Goal: Information Seeking & Learning: Learn about a topic

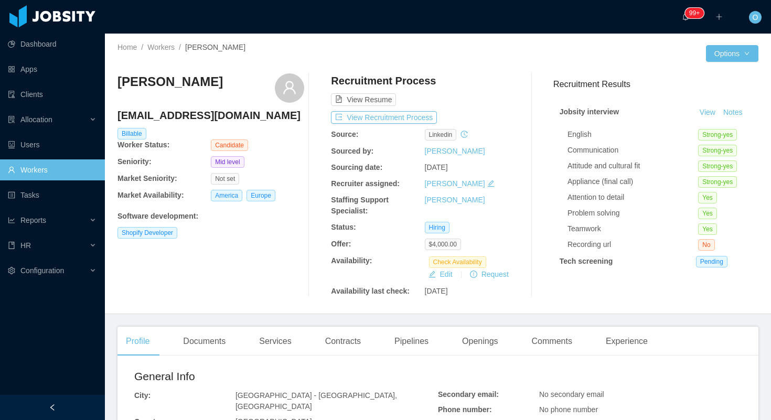
scroll to position [87, 0]
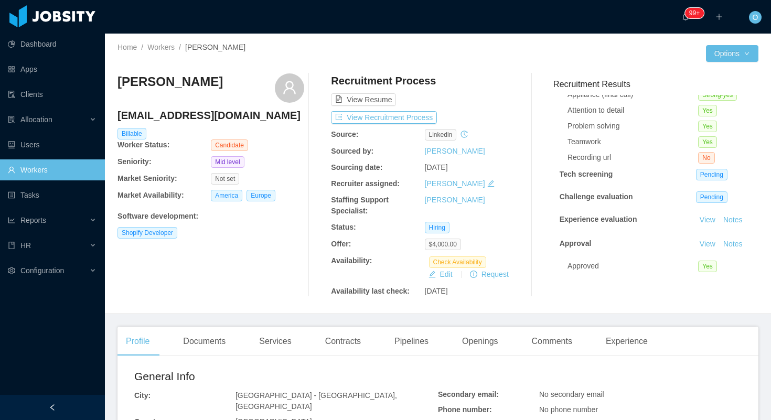
click at [200, 112] on h4 "ordonezfederico@gmail.com" at bounding box center [210, 115] width 187 height 15
copy h4 "ordonezfederico@gmail.com"
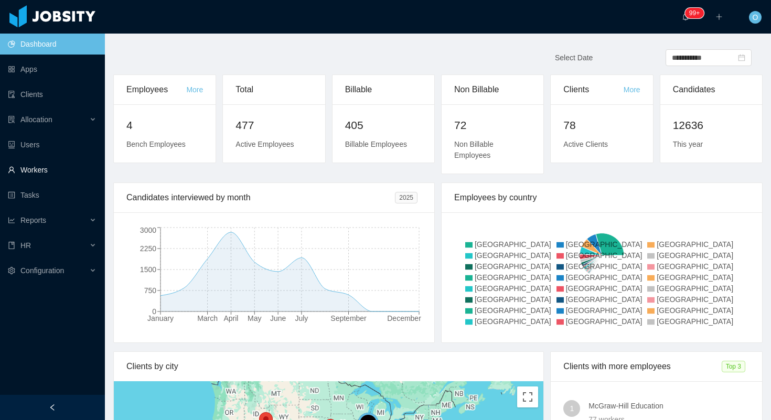
click at [38, 167] on link "Workers" at bounding box center [52, 169] width 89 height 21
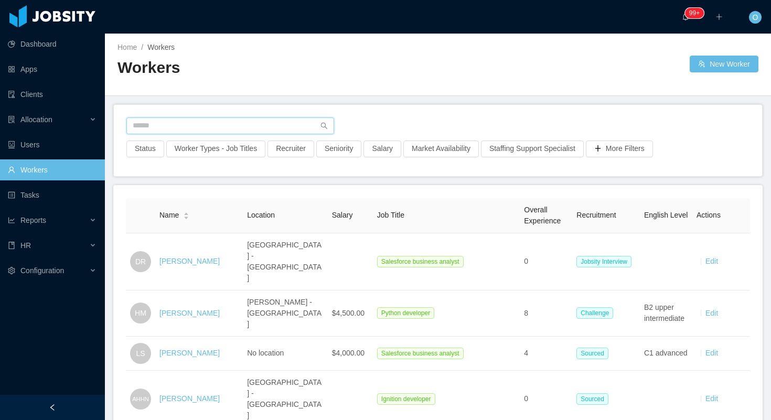
click at [249, 124] on input "text" at bounding box center [230, 125] width 208 height 17
paste input "**********"
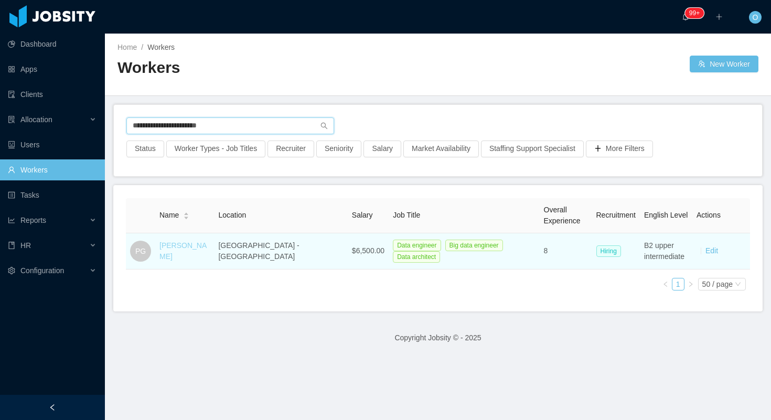
type input "**********"
click at [186, 250] on link "Paulo Gontijo" at bounding box center [182, 250] width 47 height 19
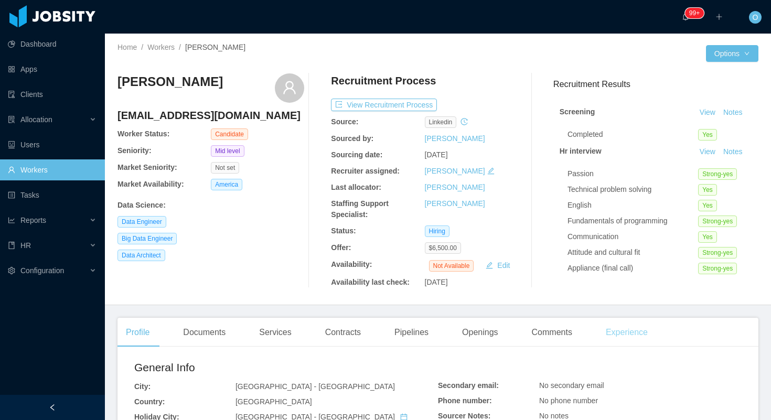
click at [636, 336] on div "Experience" at bounding box center [626, 332] width 59 height 29
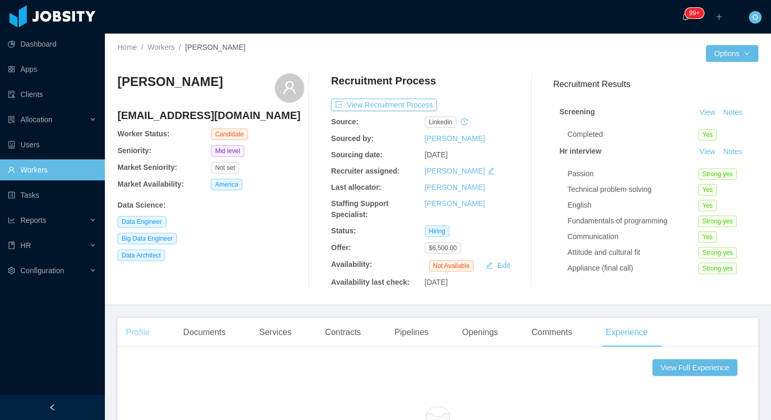
click at [126, 340] on div "Profile" at bounding box center [137, 332] width 40 height 29
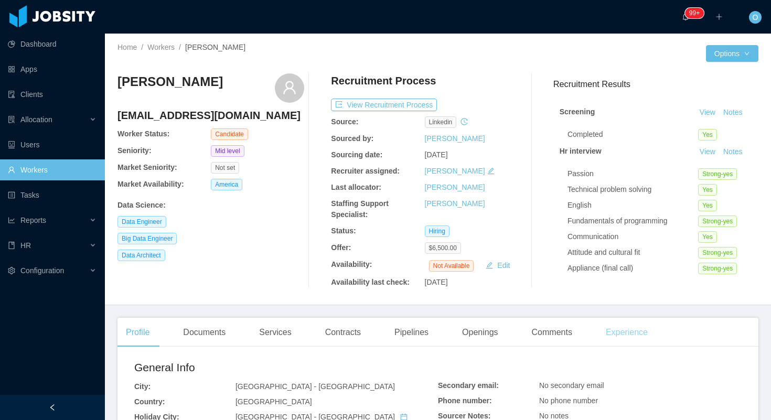
click at [631, 333] on div "Experience" at bounding box center [626, 332] width 59 height 29
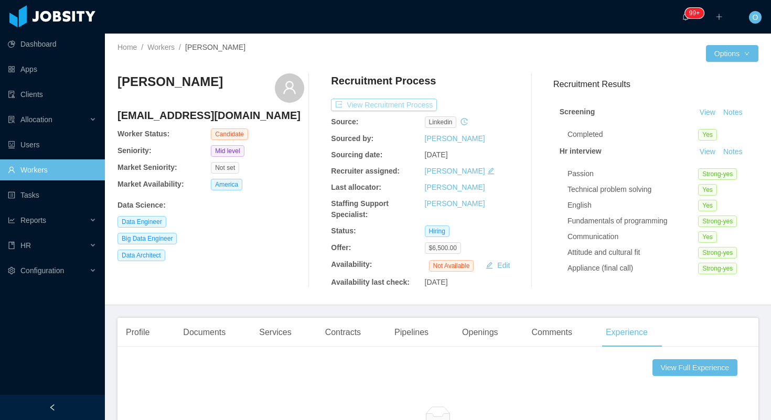
click at [407, 99] on button "View Recruitment Process" at bounding box center [384, 105] width 106 height 13
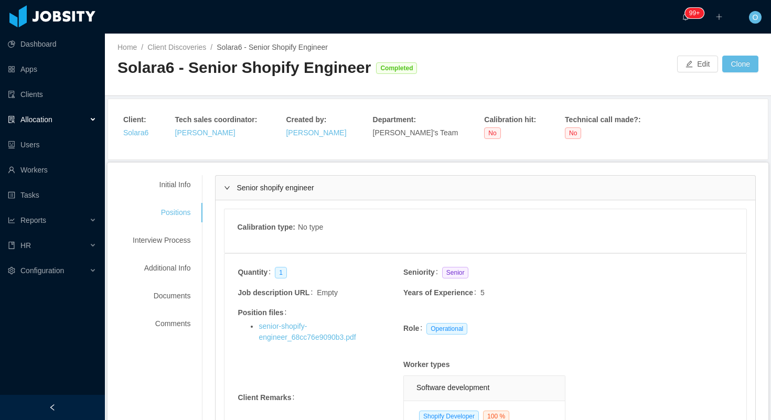
scroll to position [823, 0]
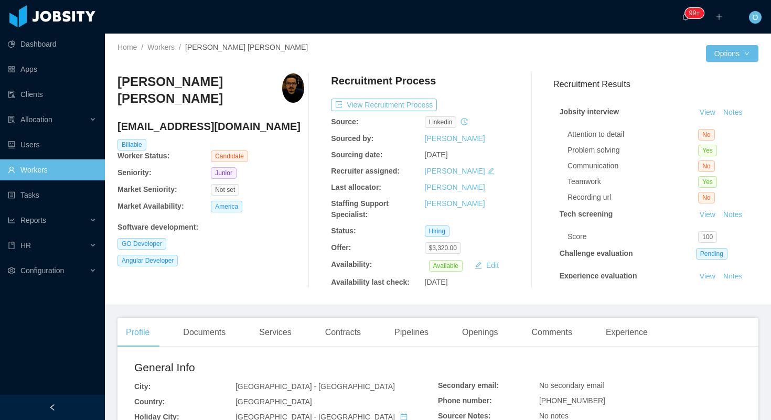
scroll to position [57, 0]
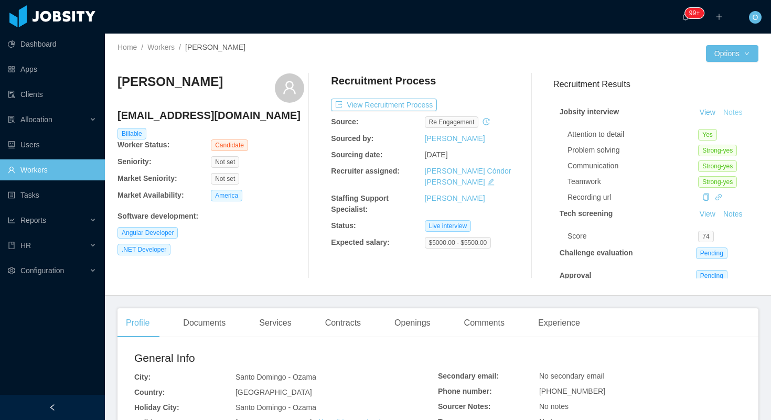
click at [733, 114] on button "Notes" at bounding box center [733, 112] width 28 height 13
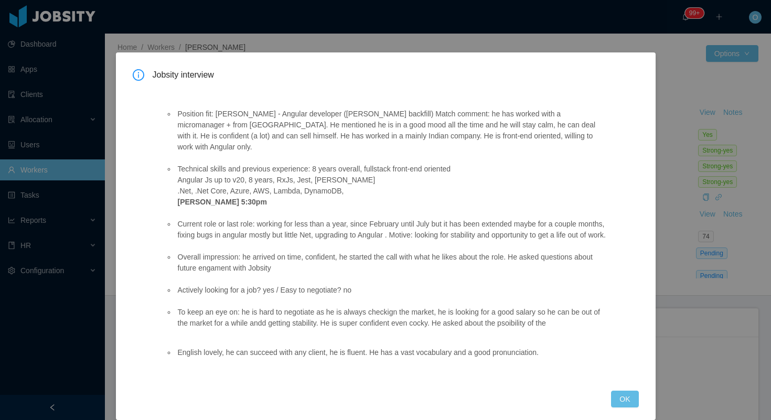
scroll to position [13, 0]
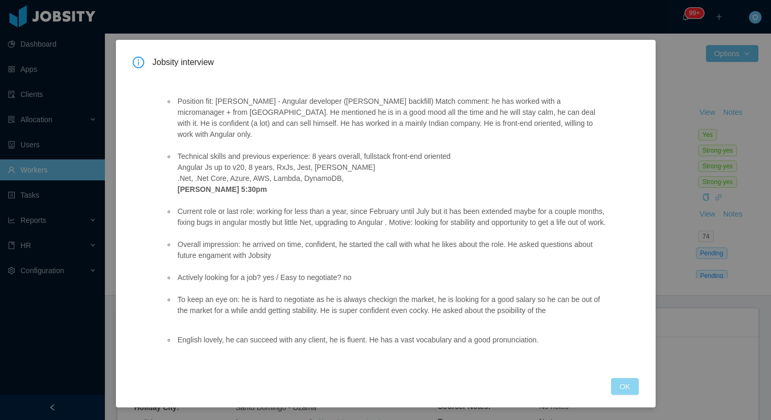
click at [628, 383] on button "OK" at bounding box center [624, 386] width 27 height 17
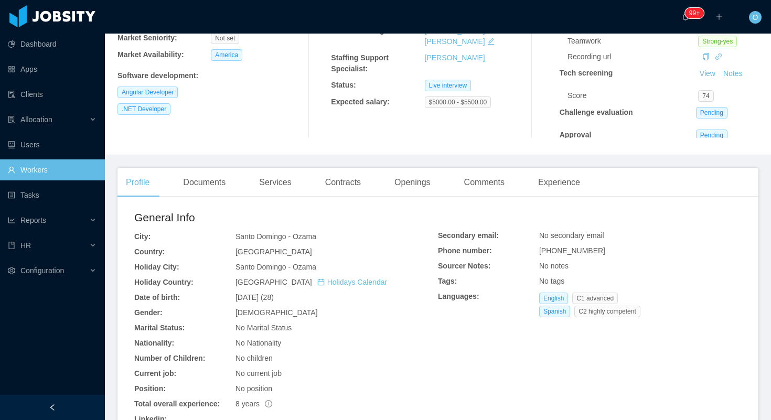
scroll to position [0, 0]
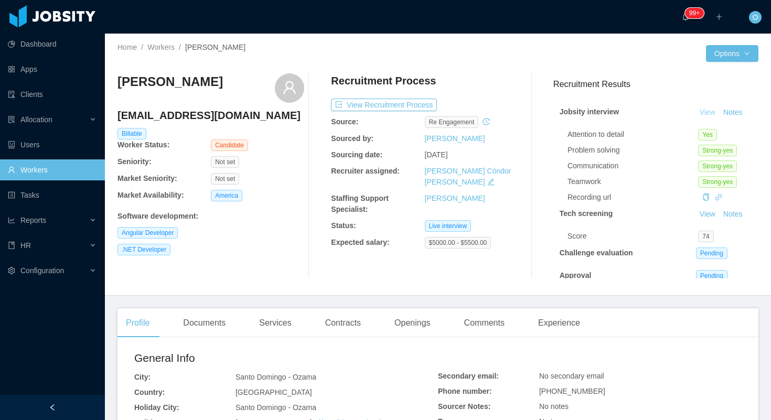
click at [706, 111] on link "View" at bounding box center [707, 112] width 23 height 8
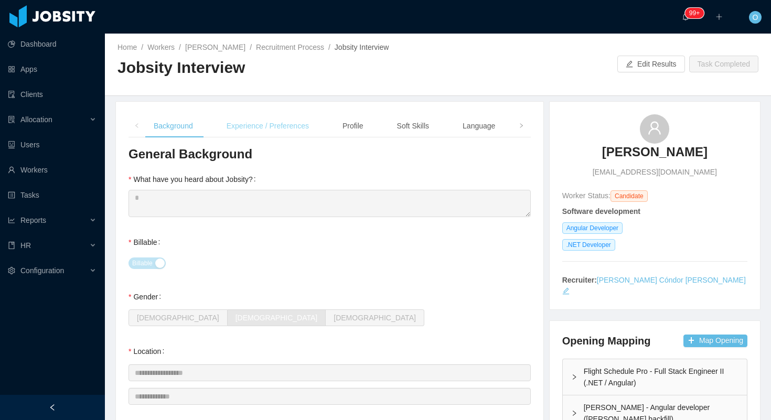
click at [265, 132] on div "Experience / Preferences" at bounding box center [267, 126] width 99 height 24
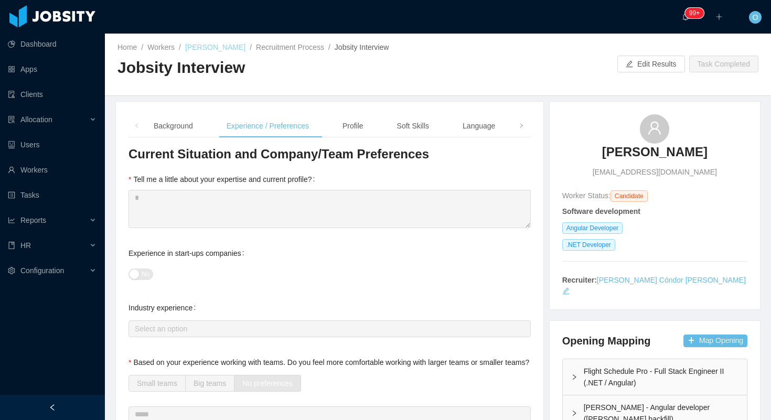
click at [200, 47] on link "Jhon Reynoso" at bounding box center [215, 47] width 60 height 8
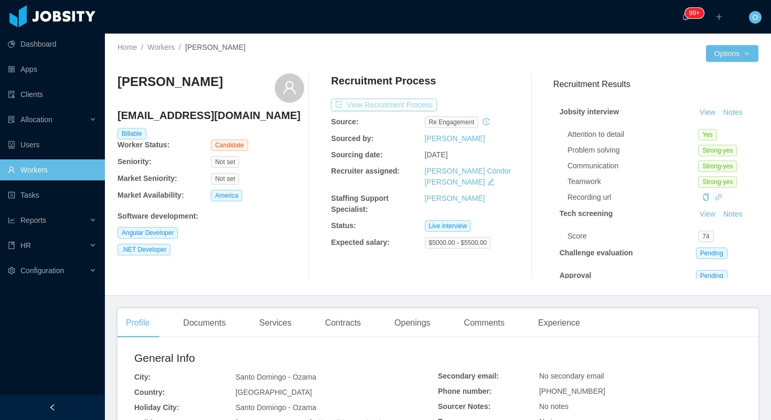
click at [392, 107] on button "View Recruitment Process" at bounding box center [384, 105] width 106 height 13
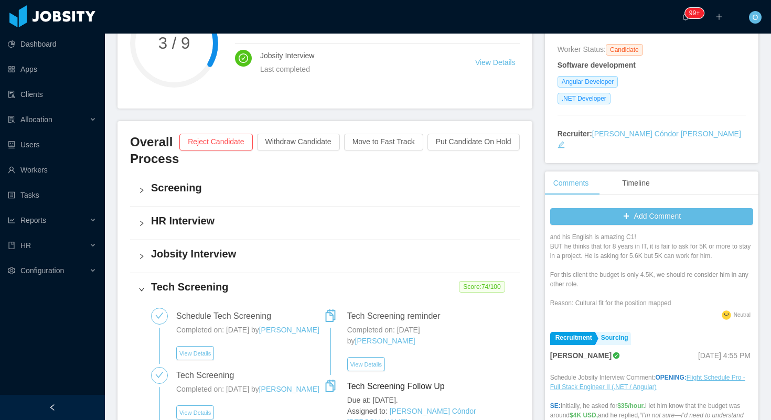
scroll to position [150, 0]
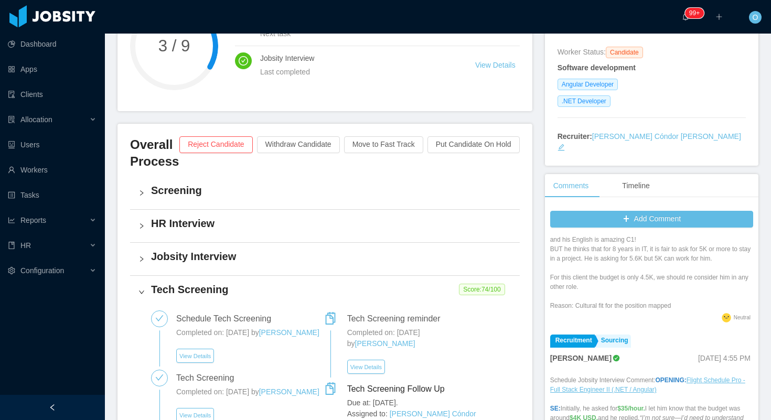
click at [200, 221] on h4 "HR Interview" at bounding box center [331, 223] width 360 height 15
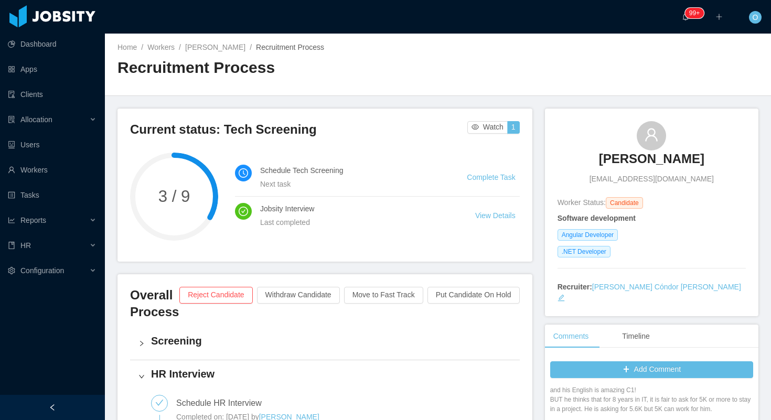
scroll to position [789, 0]
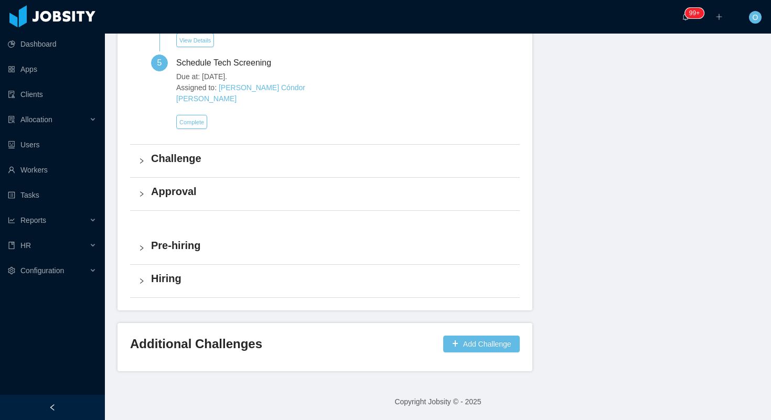
click at [197, 158] on h4 "Challenge" at bounding box center [331, 158] width 360 height 15
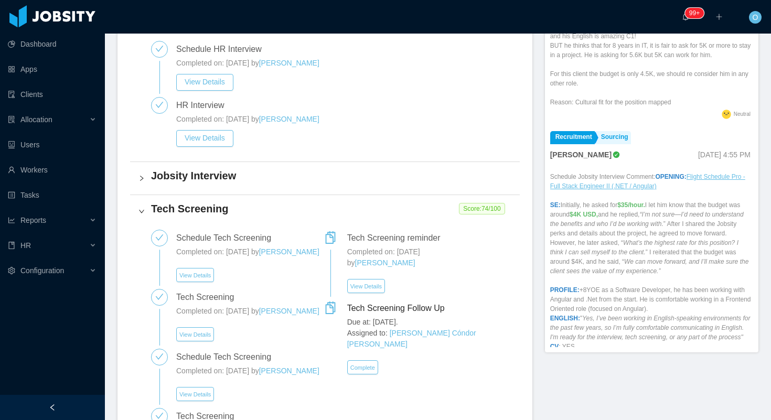
scroll to position [352, 0]
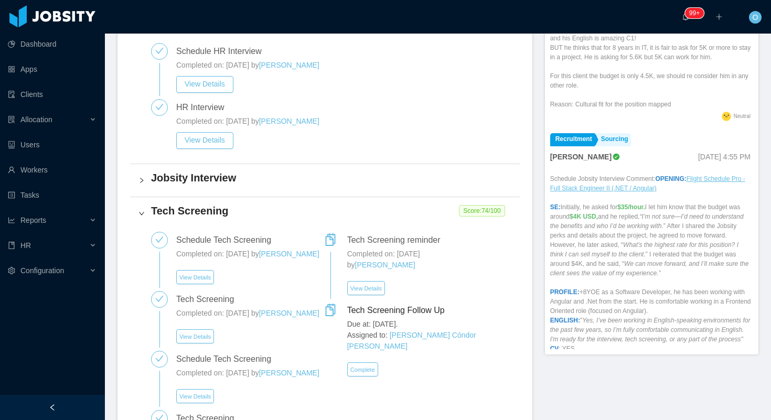
click at [273, 187] on div "Jobsity Interview" at bounding box center [325, 180] width 390 height 33
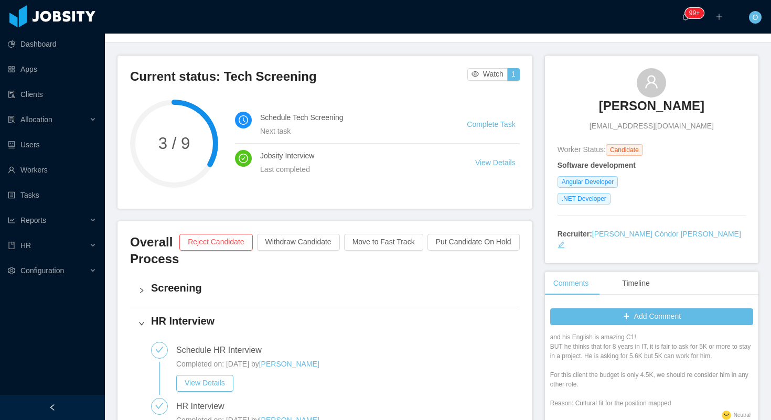
scroll to position [0, 0]
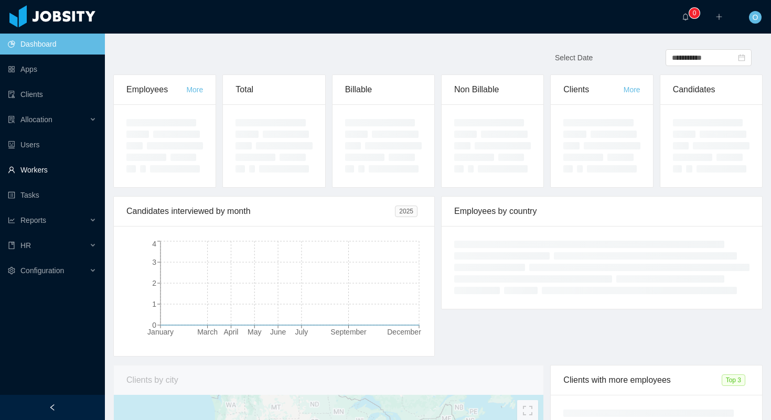
click at [58, 173] on link "Workers" at bounding box center [52, 169] width 89 height 21
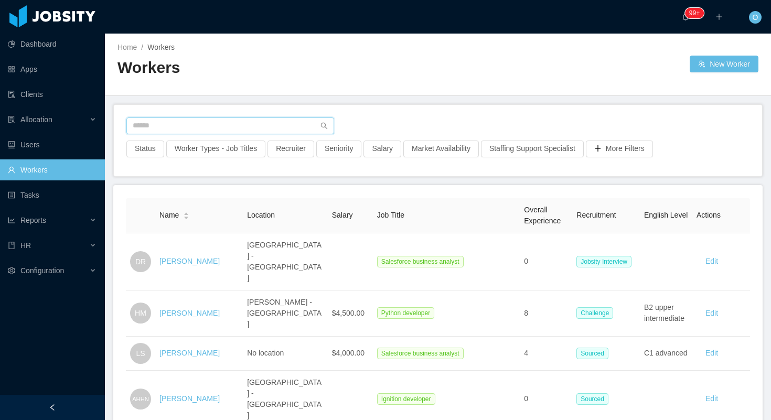
click at [268, 130] on input "text" at bounding box center [230, 125] width 208 height 17
paste input "**********"
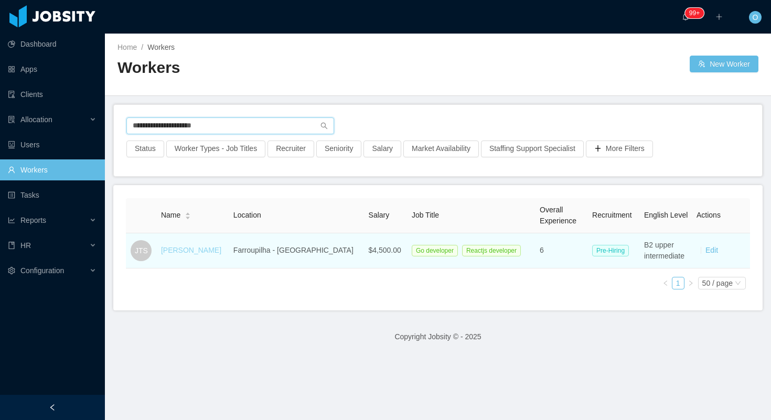
type input "**********"
click at [188, 250] on link "[PERSON_NAME]" at bounding box center [191, 250] width 60 height 8
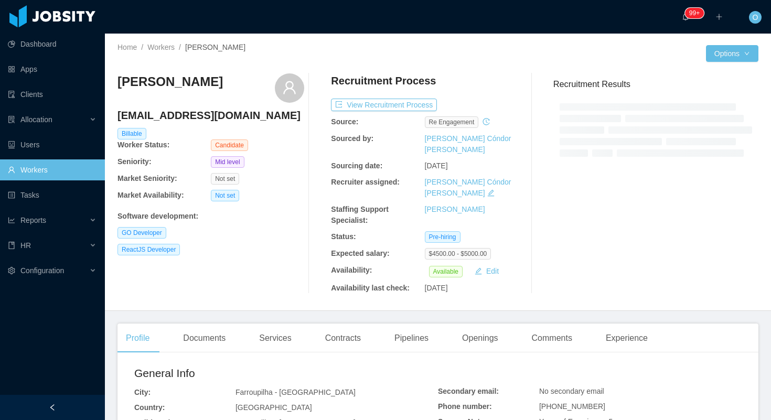
scroll to position [25, 0]
